Goal: Information Seeking & Learning: Find specific page/section

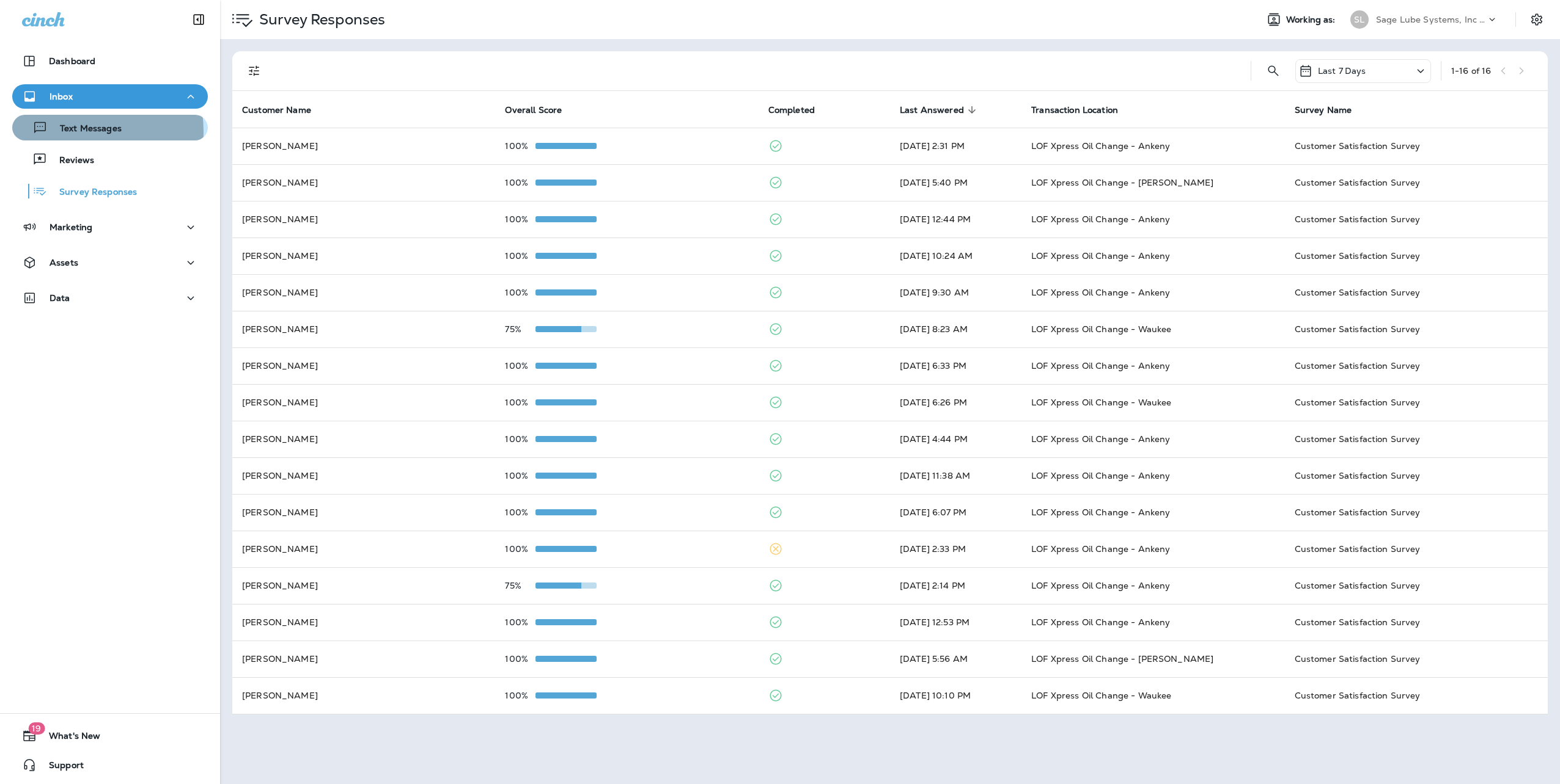
click at [77, 131] on p "Text Messages" at bounding box center [84, 128] width 74 height 11
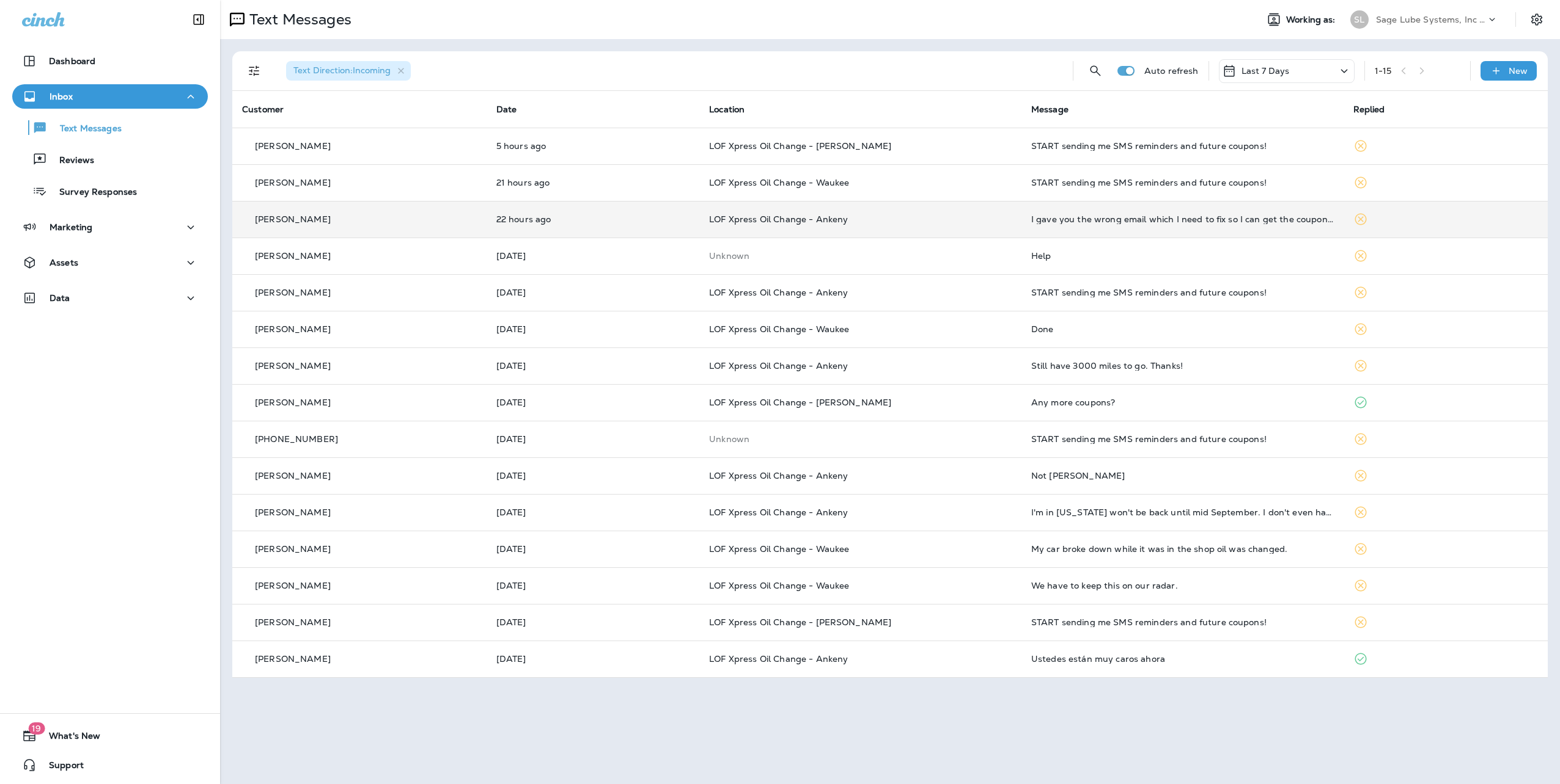
click at [1137, 227] on td "I gave you the wrong email which I need to fix so I can get the coupons it is' …" at bounding box center [1182, 219] width 322 height 36
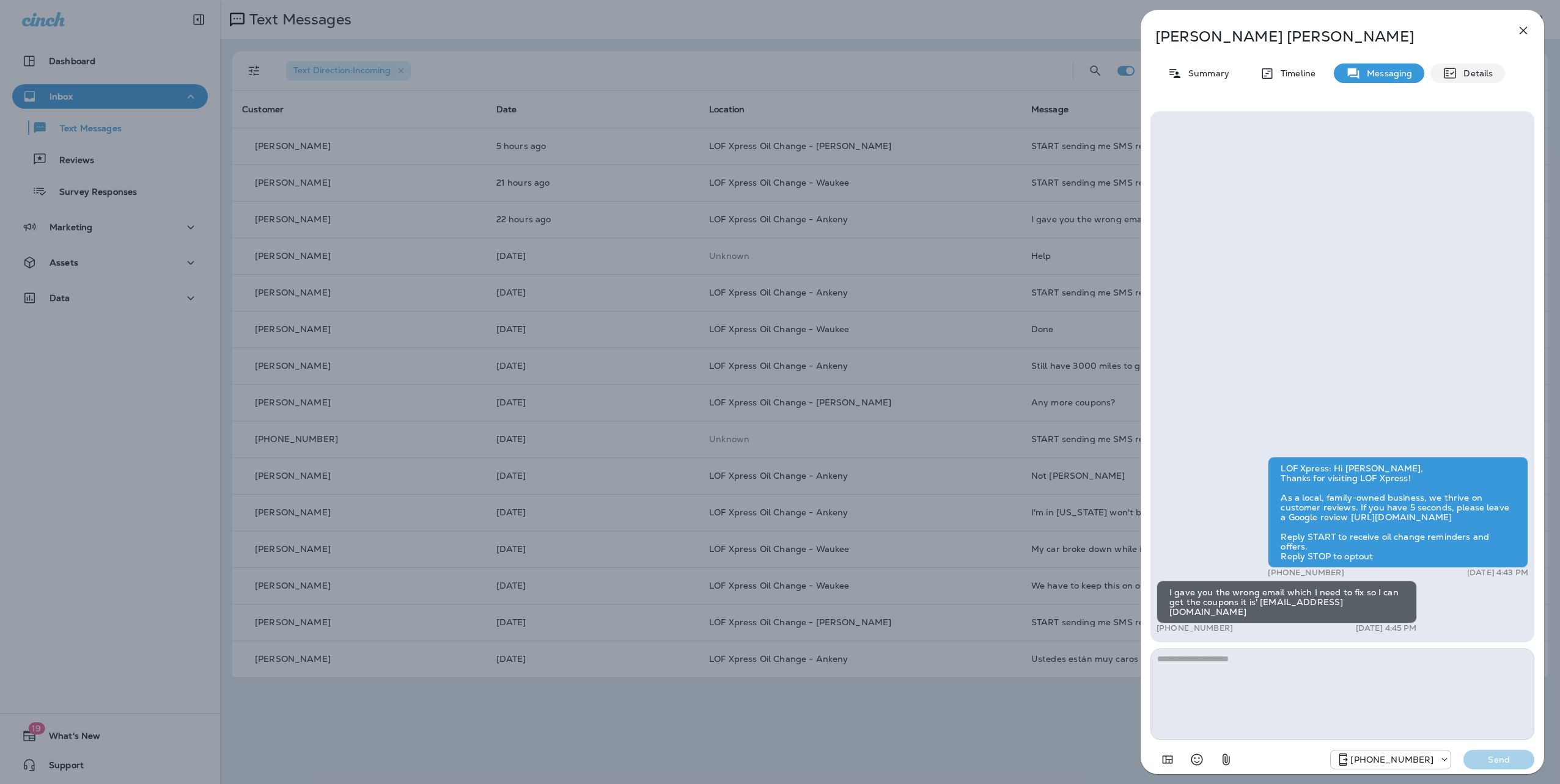
click at [1466, 74] on p "Details" at bounding box center [1474, 73] width 36 height 10
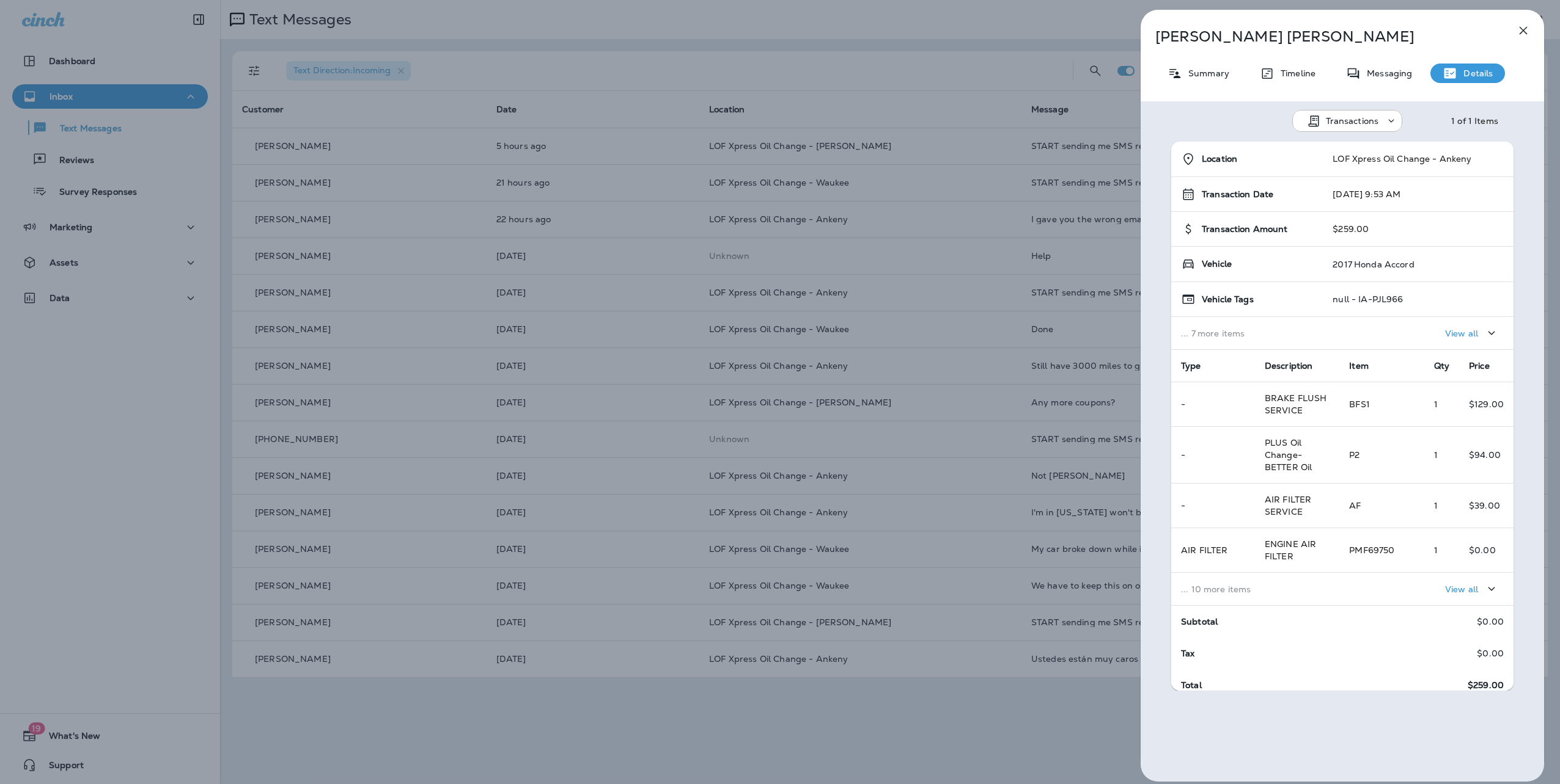
click at [991, 76] on div "[PERSON_NAME] Summary Timeline Messaging Details Transactions 1 of 1 Items Loca…" at bounding box center [780, 392] width 1560 height 784
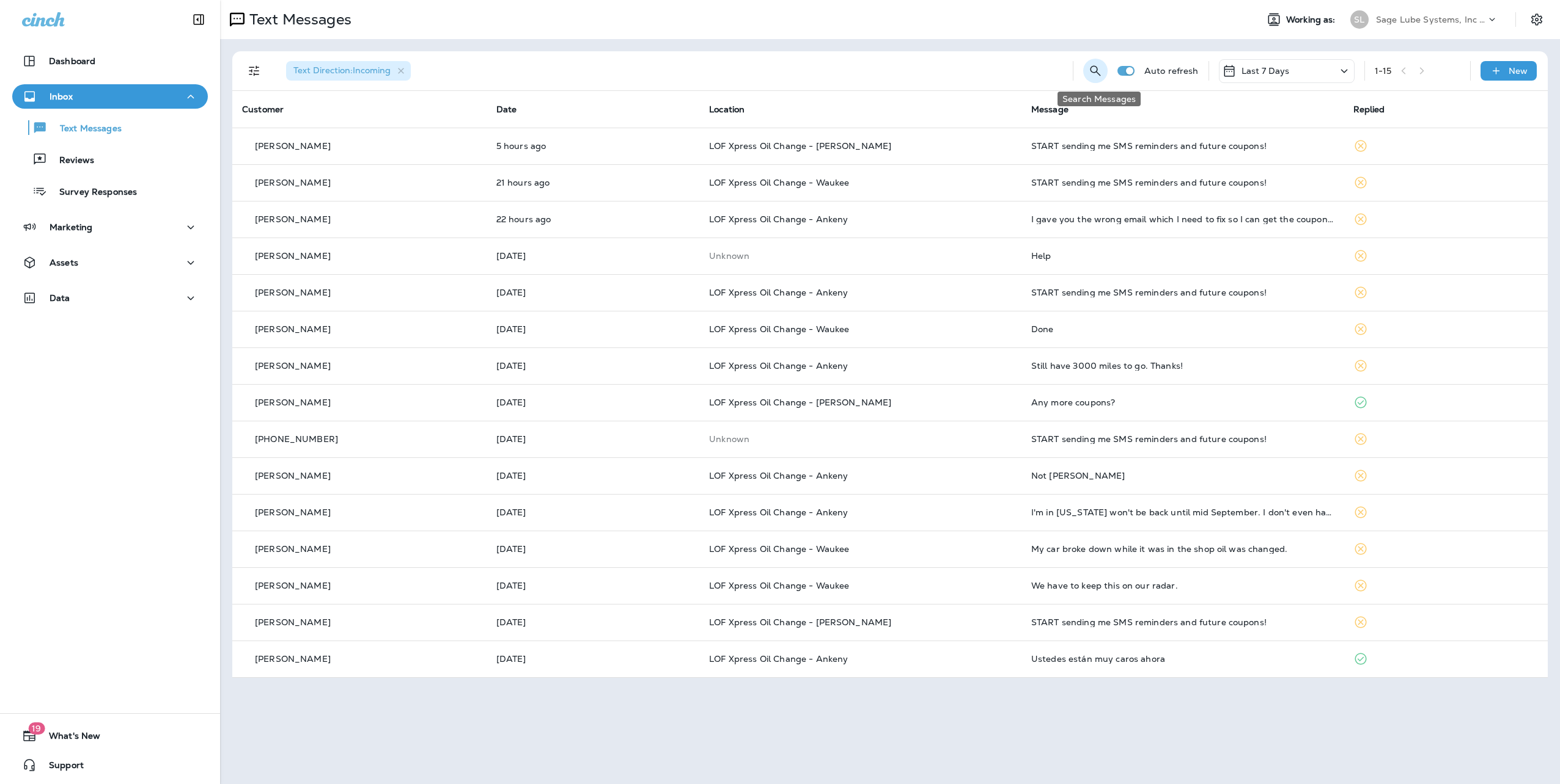
click at [1092, 69] on icon "Search Messages" at bounding box center [1094, 70] width 15 height 15
click at [1055, 72] on input "text" at bounding box center [1041, 69] width 109 height 32
click at [1035, 67] on input "text" at bounding box center [1041, 69] width 109 height 32
type input "********"
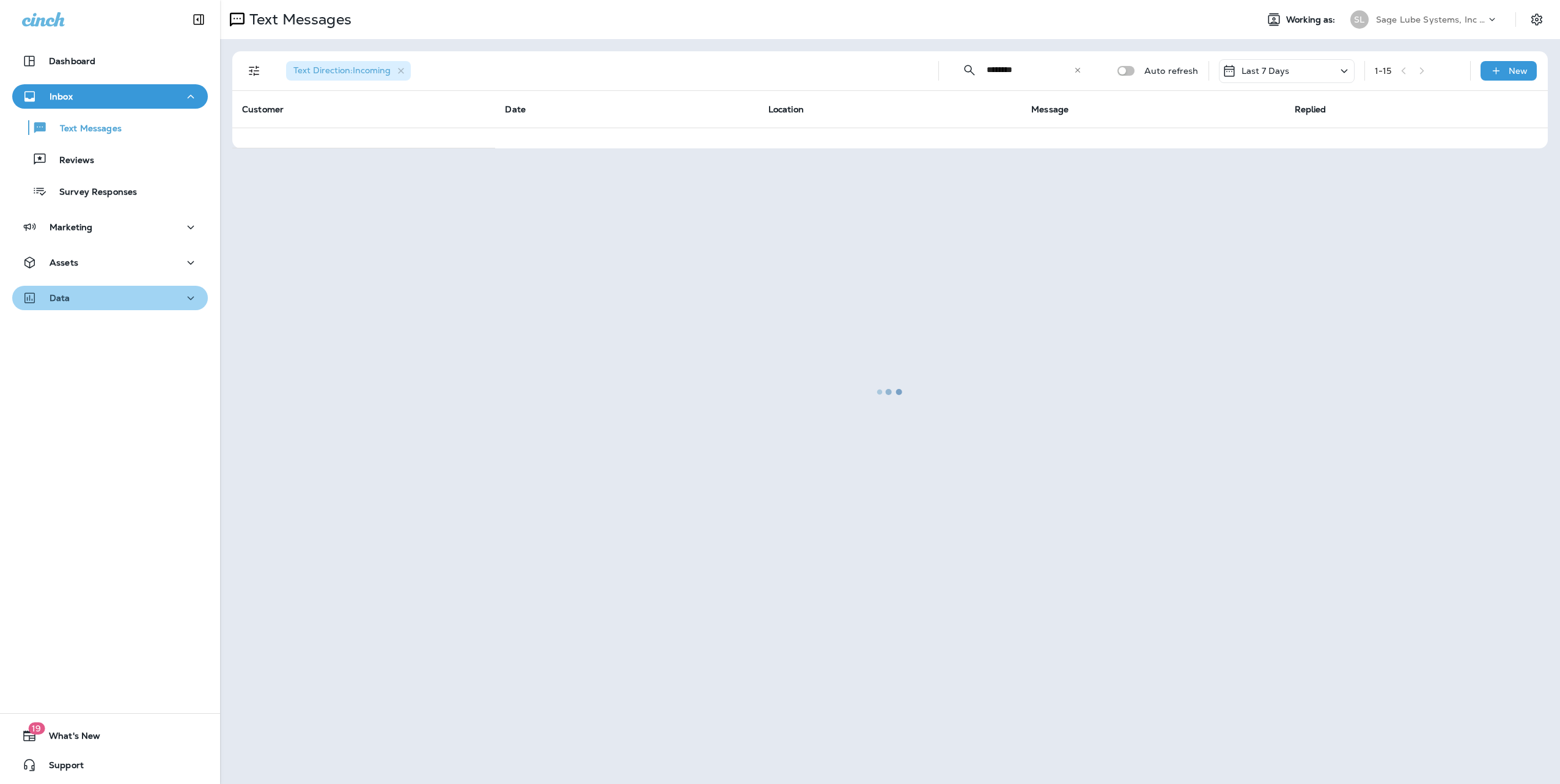
click at [183, 296] on icon "button" at bounding box center [190, 299] width 15 height 16
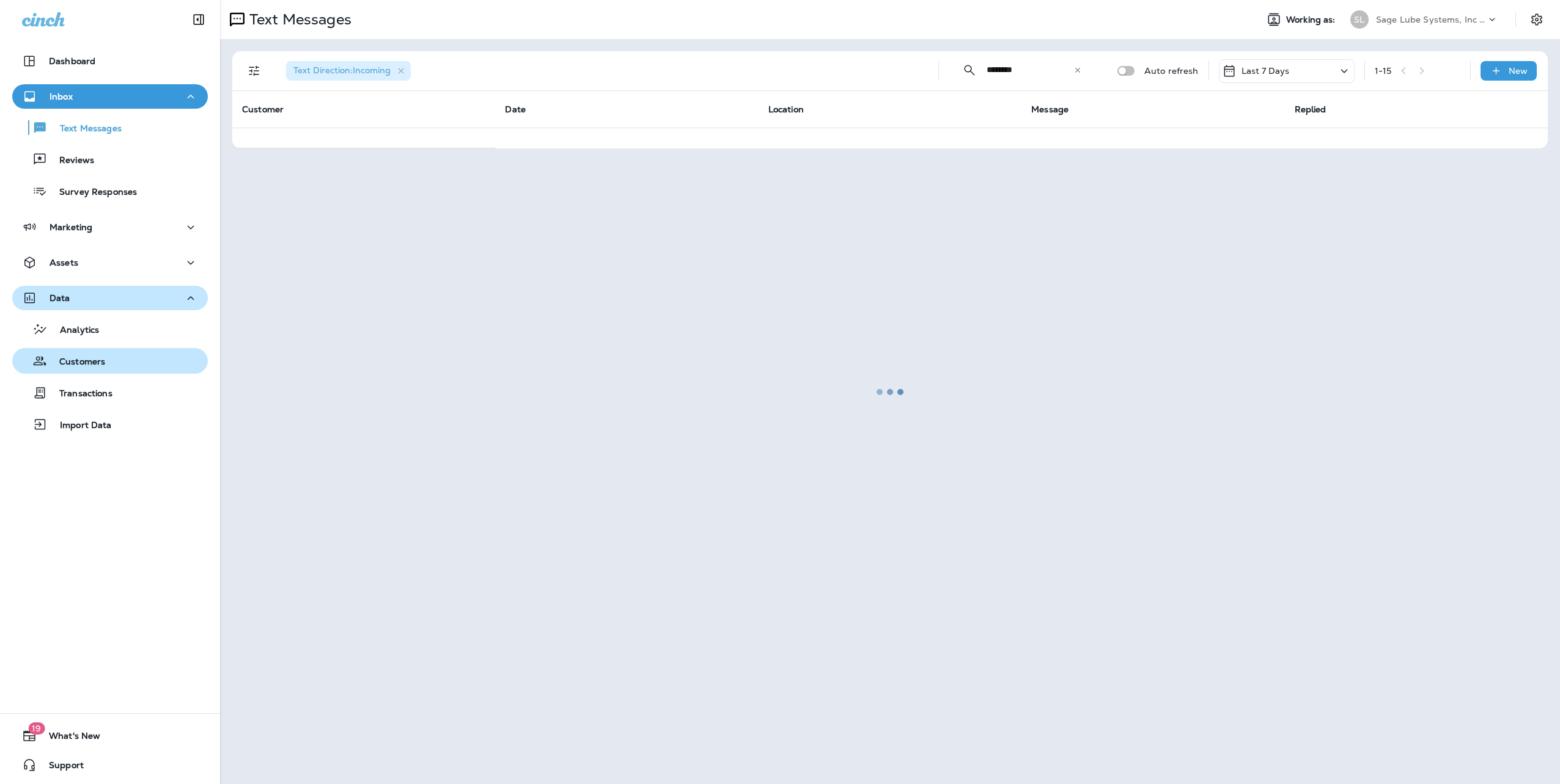
click at [132, 372] on button "Customers" at bounding box center [109, 361] width 195 height 26
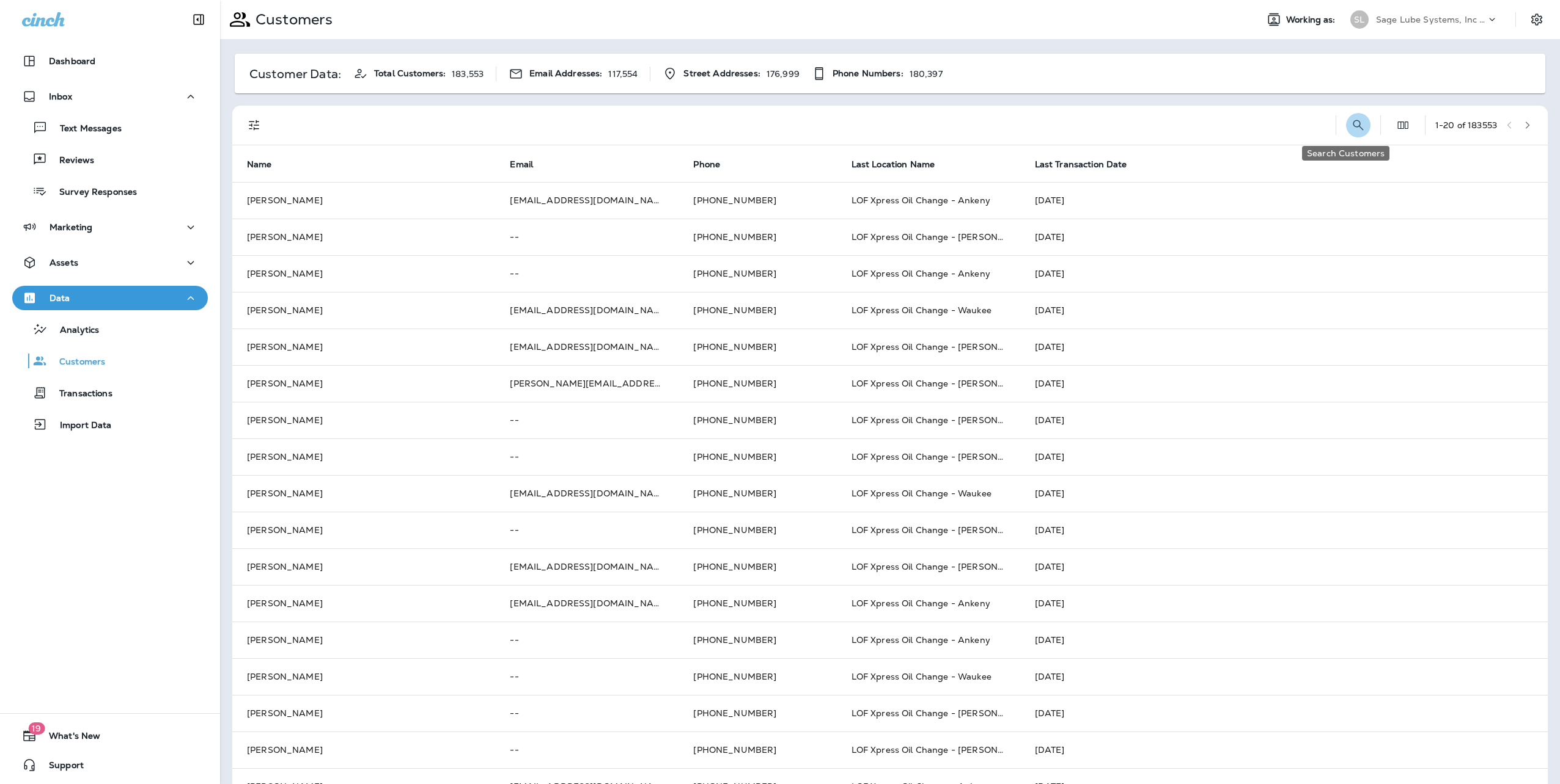
click at [1351, 129] on icon "Search Customers" at bounding box center [1358, 125] width 15 height 15
click at [1246, 116] on input "text" at bounding box center [1294, 124] width 127 height 32
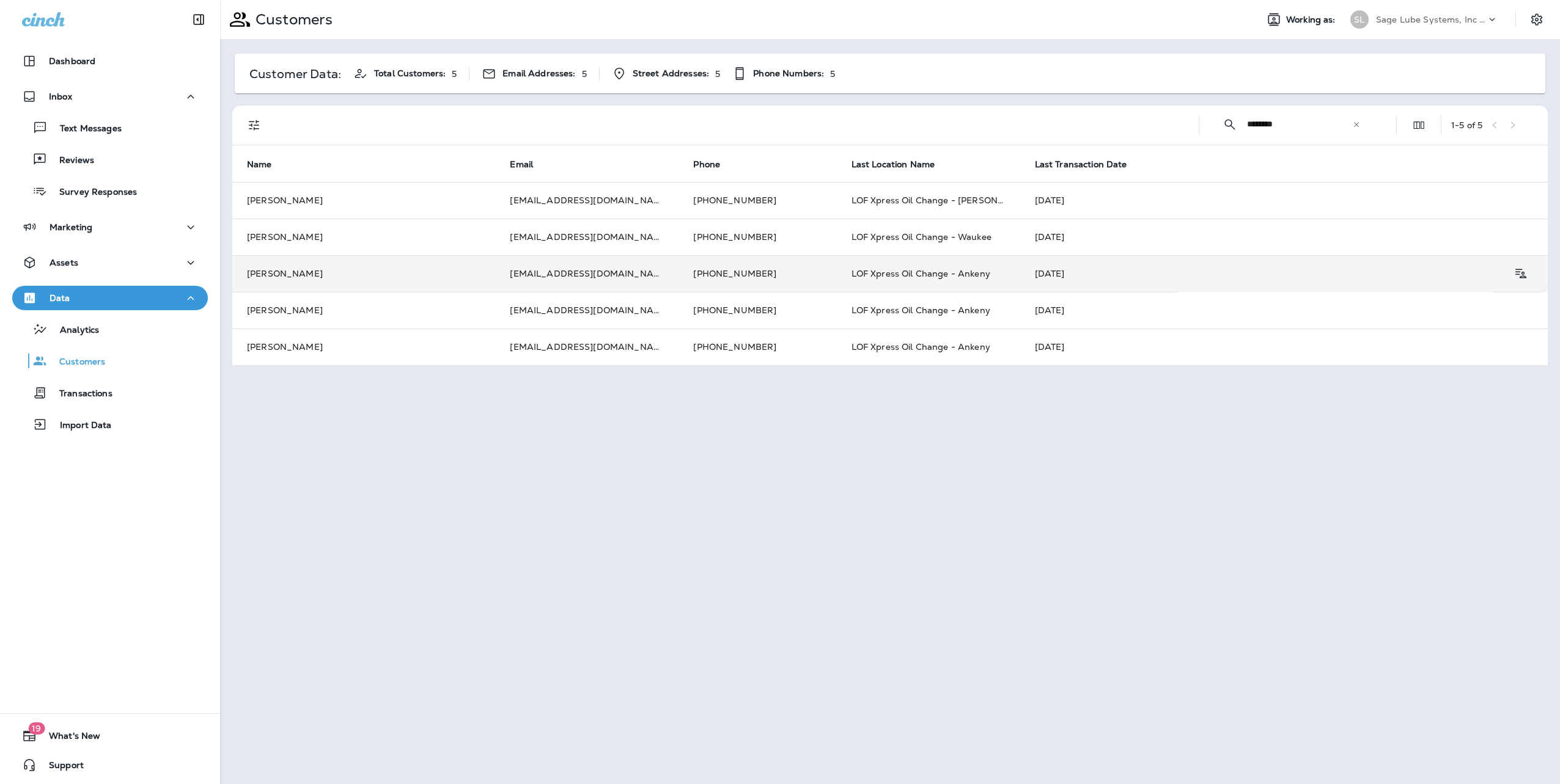
type input "********"
click at [849, 280] on td "LOF Xpress Oil Change - Ankeny" at bounding box center [928, 273] width 183 height 36
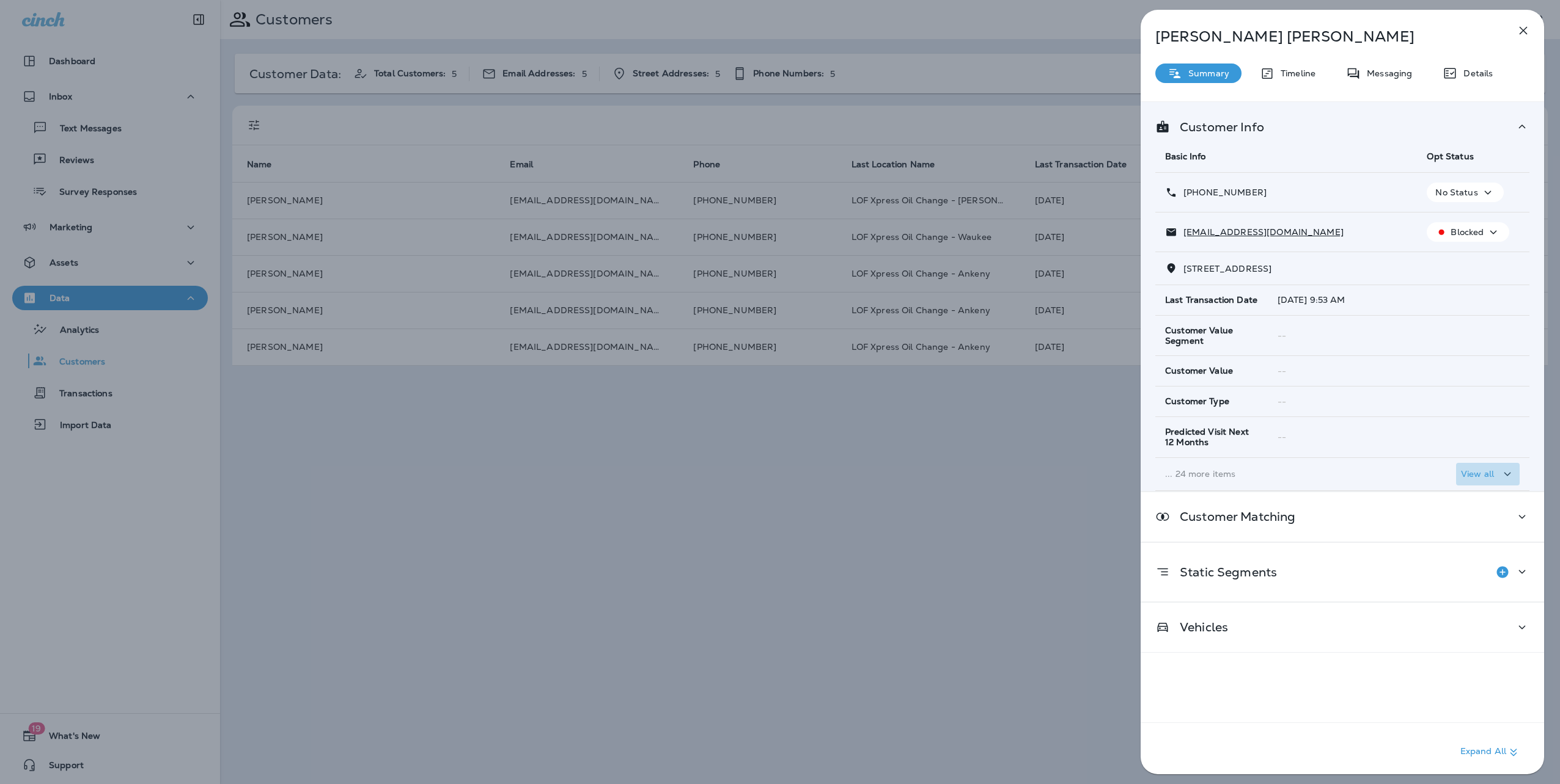
click at [1463, 478] on p "View all" at bounding box center [1477, 473] width 33 height 10
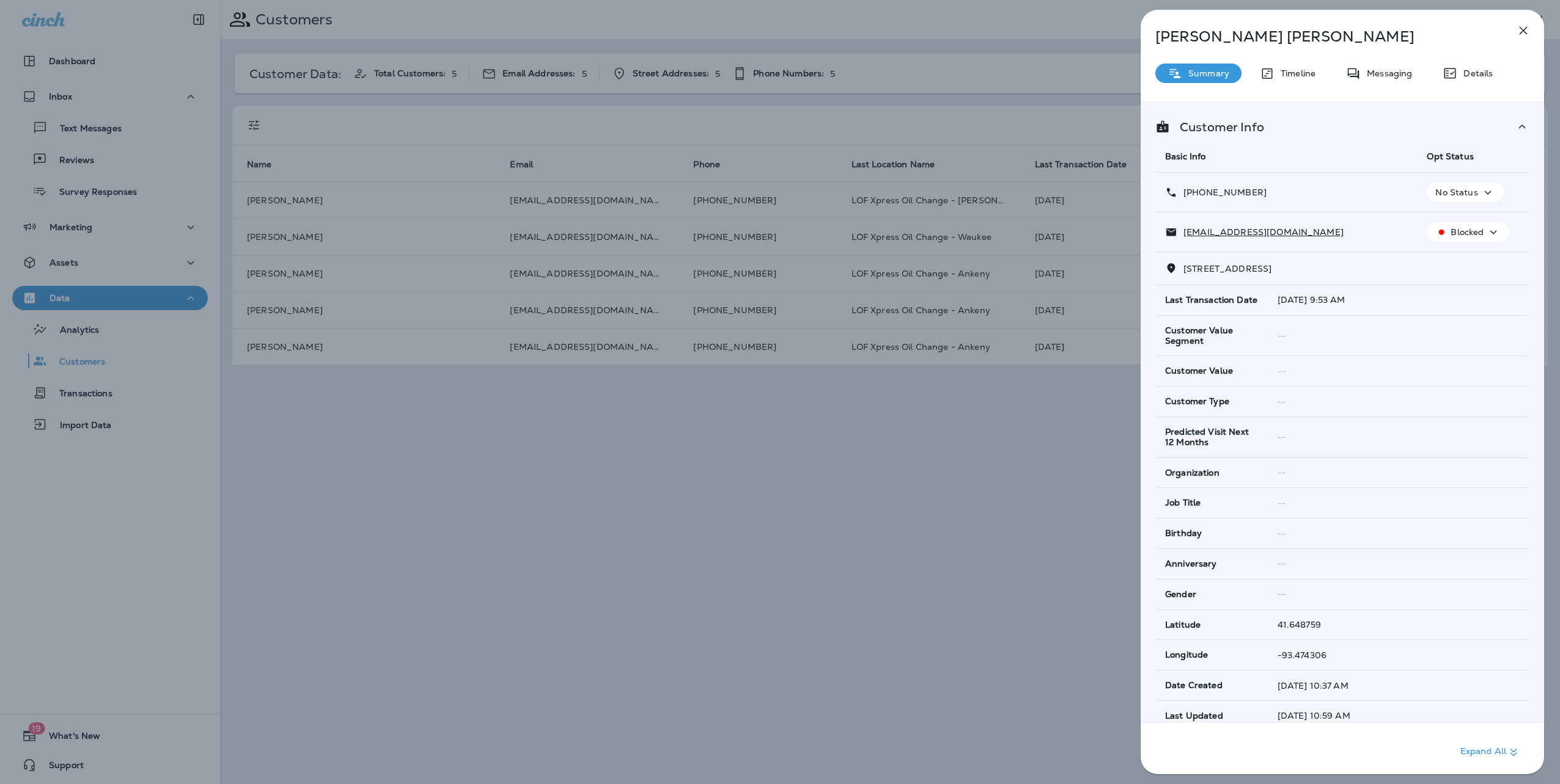
click at [1488, 231] on icon "button" at bounding box center [1492, 233] width 15 height 16
click at [1358, 224] on td "[EMAIL_ADDRESS][DOMAIN_NAME]" at bounding box center [1286, 233] width 261 height 40
click at [1349, 241] on td "[EMAIL_ADDRESS][DOMAIN_NAME]" at bounding box center [1286, 233] width 261 height 40
click at [1358, 248] on td "[EMAIL_ADDRESS][DOMAIN_NAME]" at bounding box center [1286, 233] width 261 height 40
click at [894, 478] on div "[PERSON_NAME] Summary Timeline Messaging Details Customer Info Basic Info Opt S…" at bounding box center [780, 392] width 1560 height 784
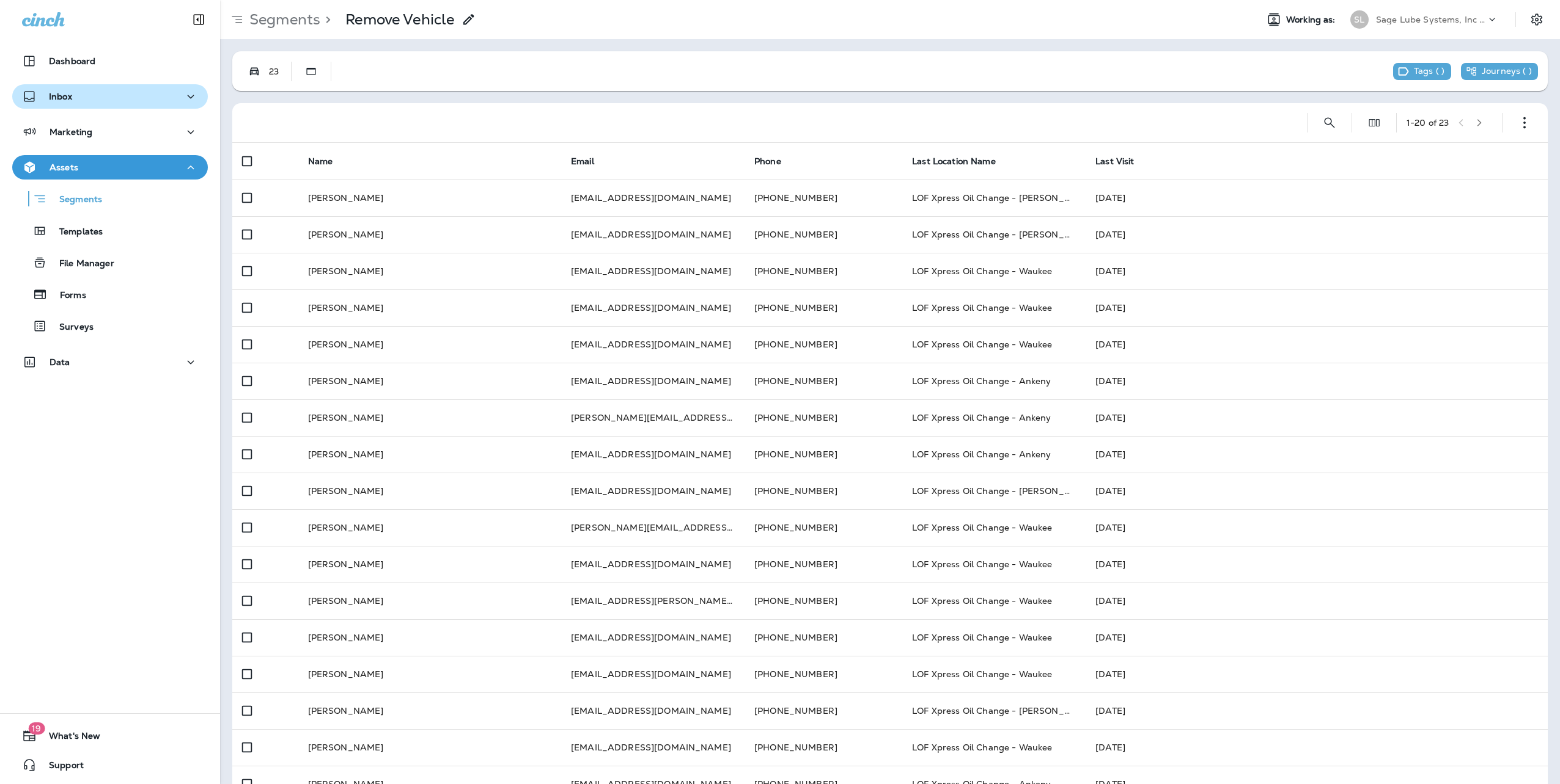
click at [55, 89] on div "Inbox" at bounding box center [47, 97] width 50 height 16
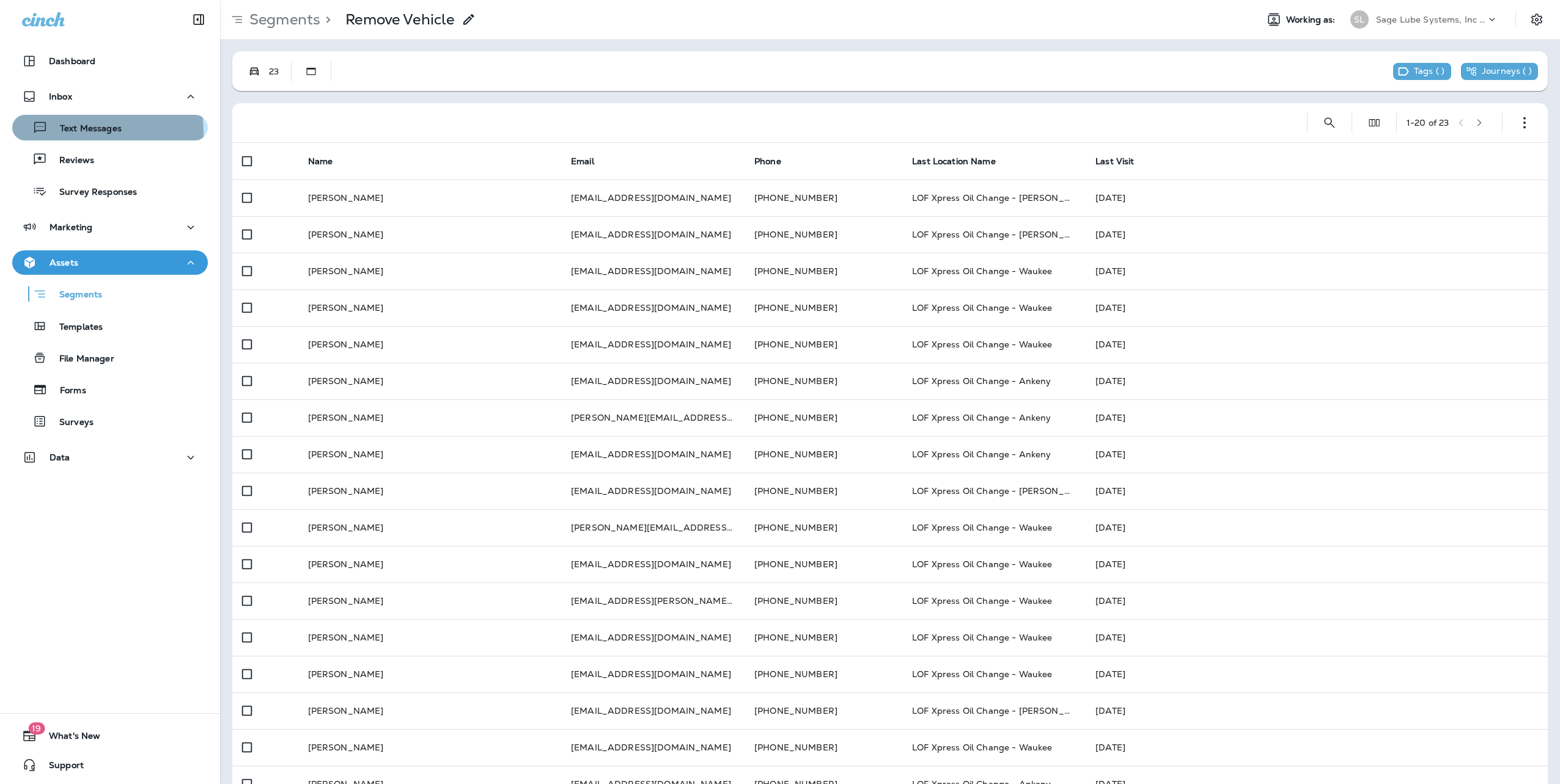
click at [90, 132] on p "Text Messages" at bounding box center [84, 128] width 74 height 11
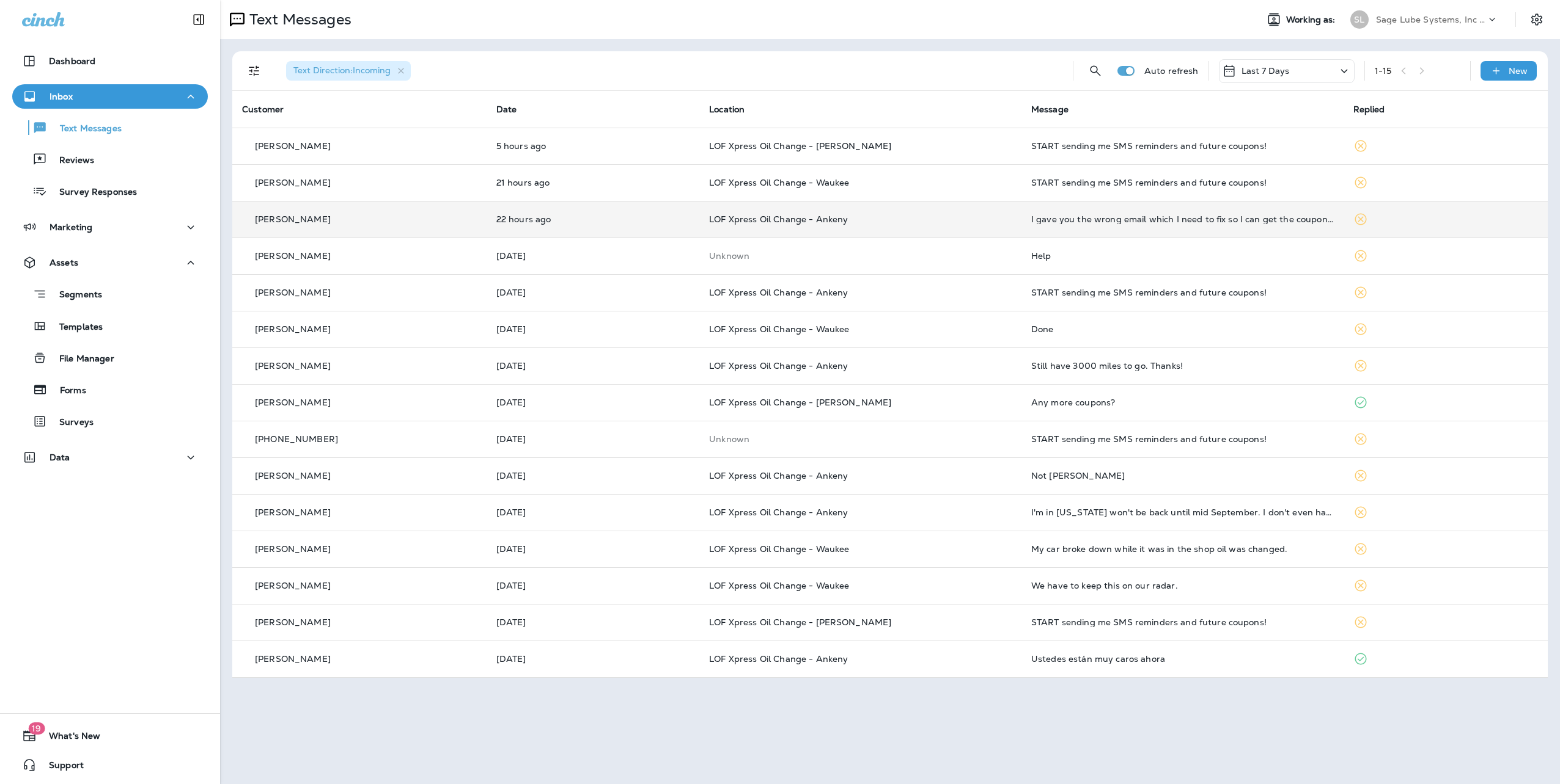
click at [1129, 226] on td "I gave you the wrong email which I need to fix so I can get the coupons it is' …" at bounding box center [1182, 219] width 322 height 36
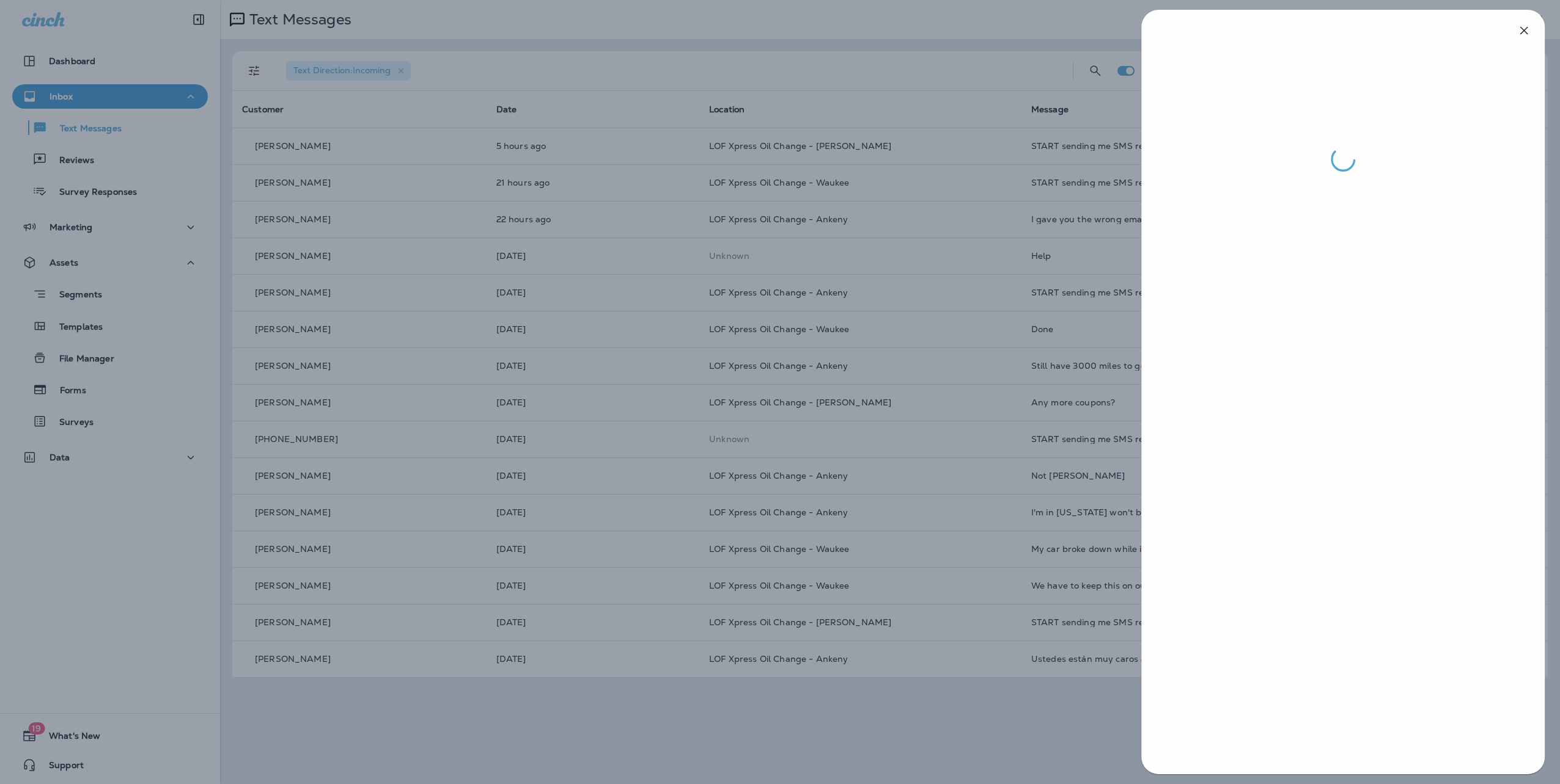
click at [1033, 689] on div at bounding box center [781, 392] width 1560 height 784
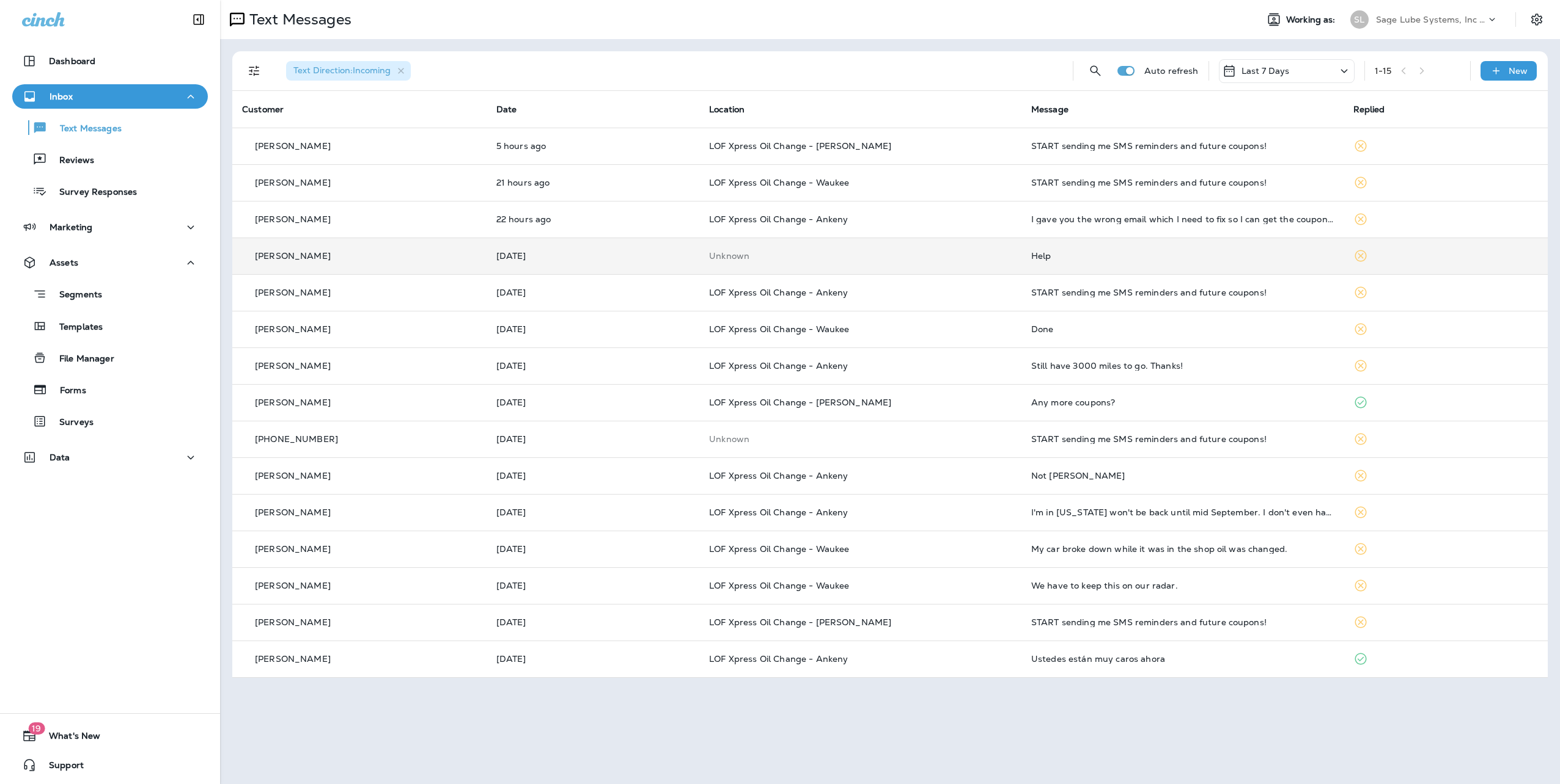
click at [1101, 258] on div "Help" at bounding box center [1182, 255] width 302 height 10
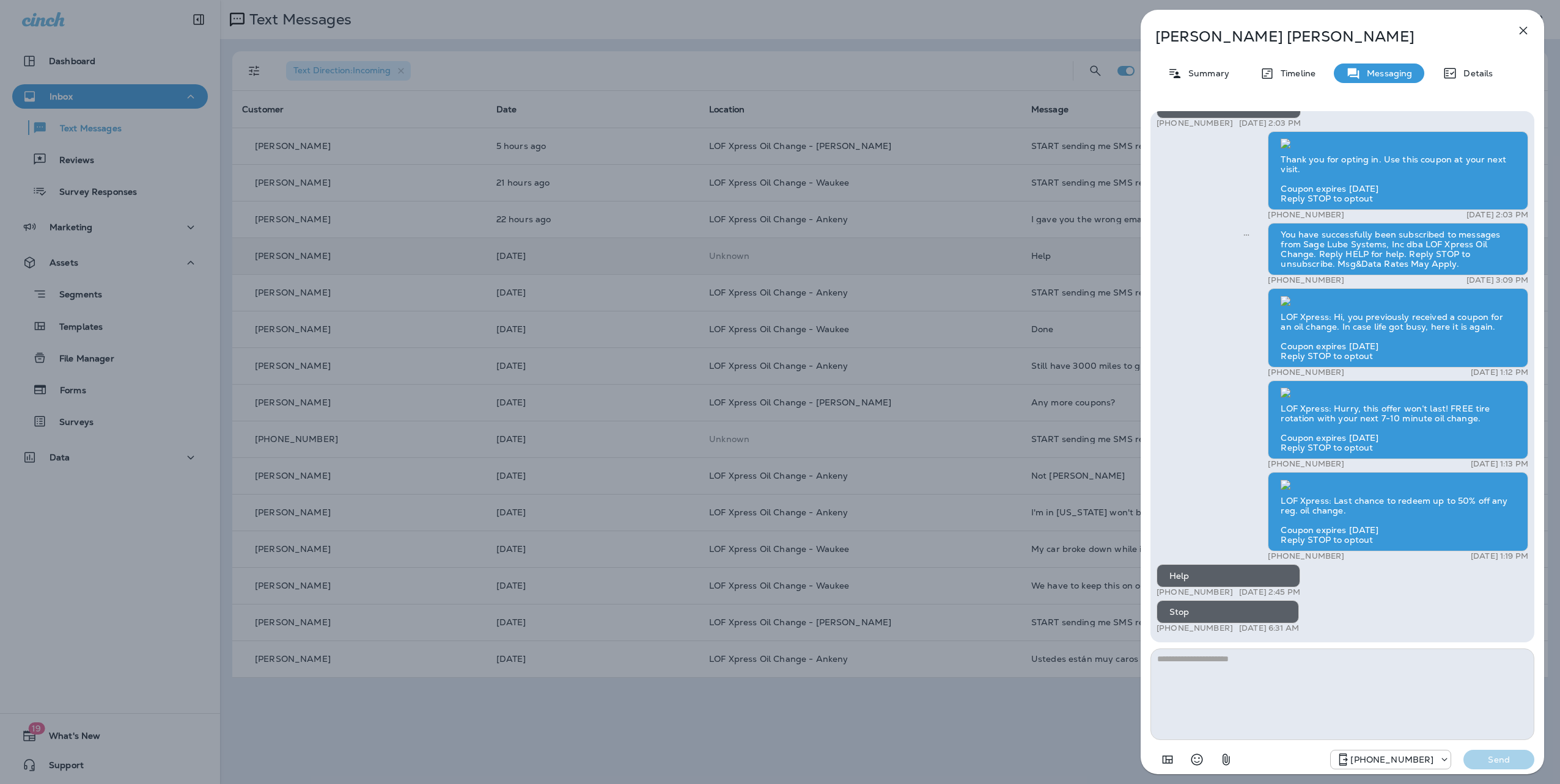
click at [1530, 29] on button "button" at bounding box center [1523, 30] width 24 height 24
